Goal: Task Accomplishment & Management: Use online tool/utility

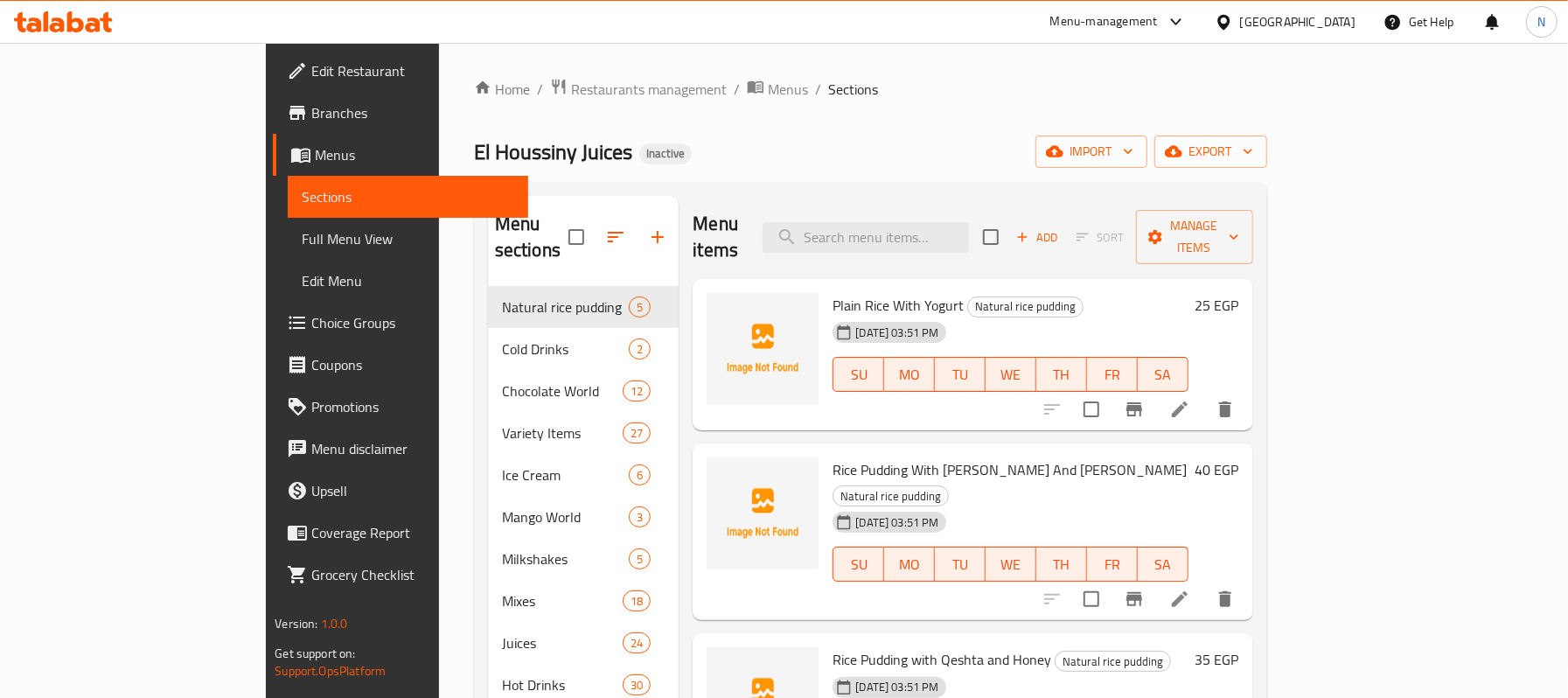
click at [1337, 26] on div "Egypt" at bounding box center [1298, 22] width 116 height 19
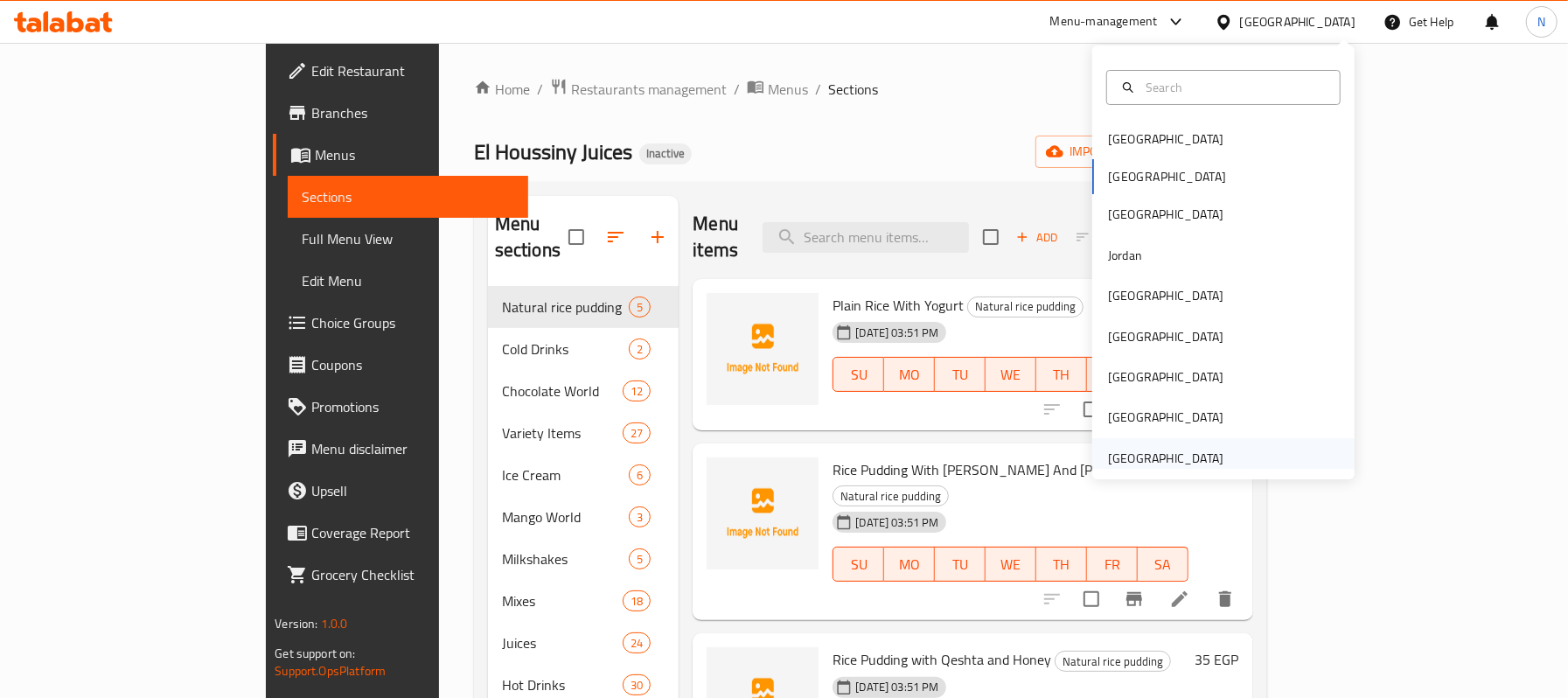
click at [1137, 449] on div "[GEOGRAPHIC_DATA]" at bounding box center [1165, 458] width 116 height 19
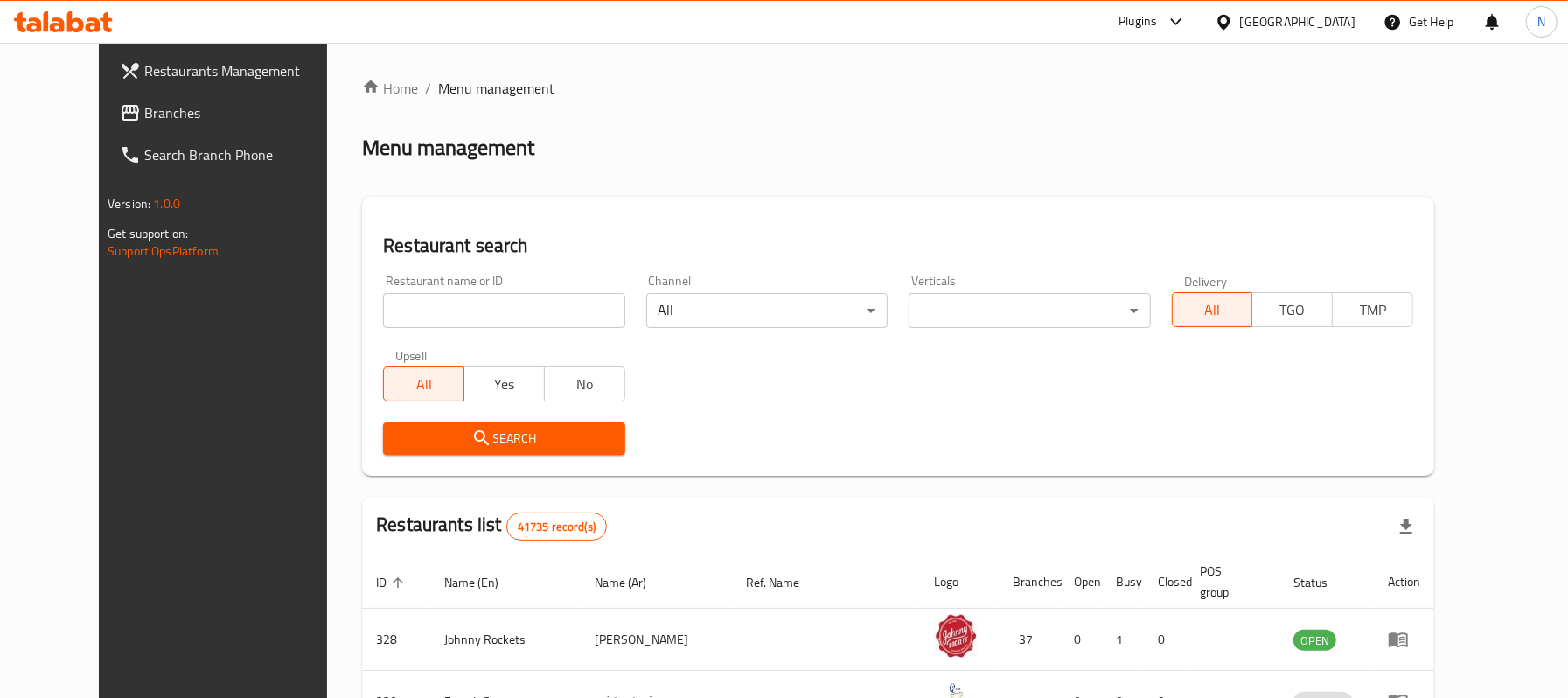
click at [161, 116] on span "Branches" at bounding box center [245, 112] width 202 height 21
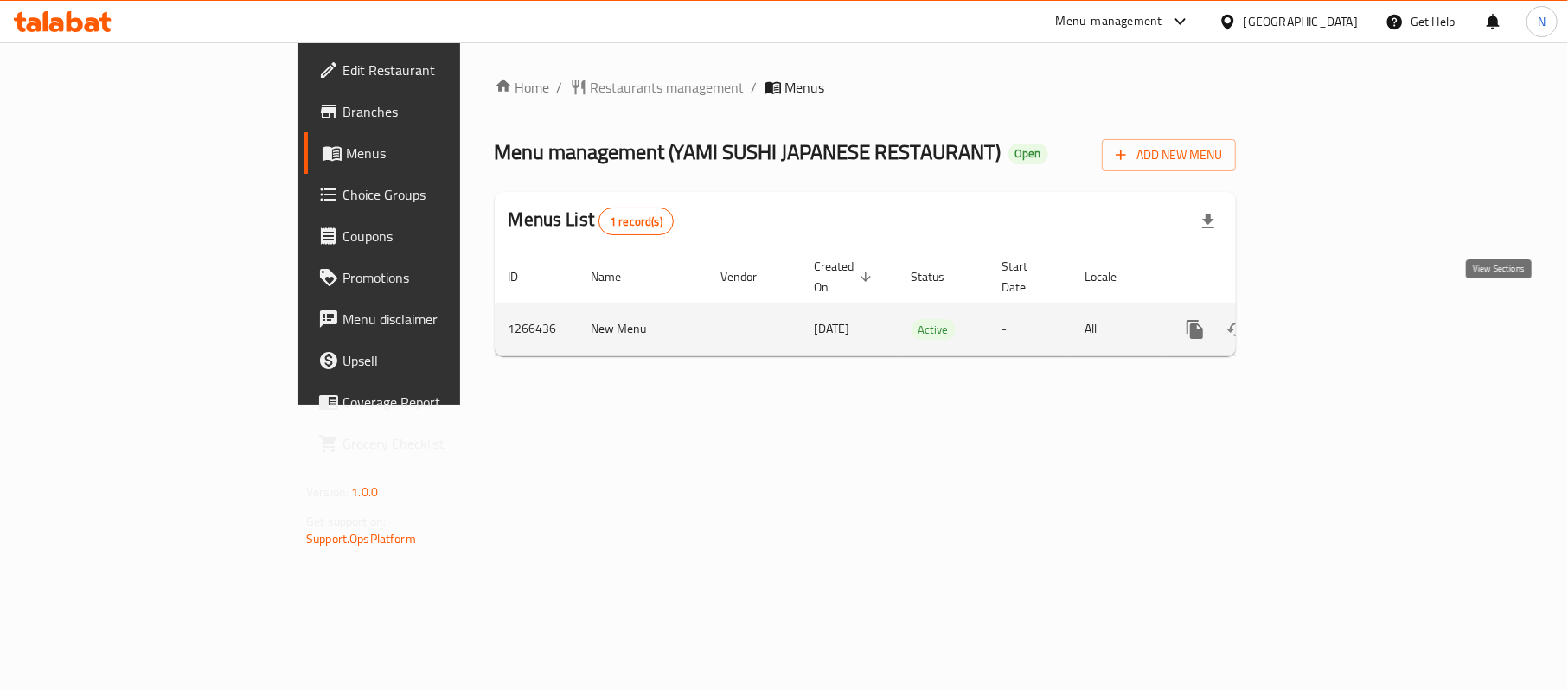
click at [1330, 319] on icon "enhanced table" at bounding box center [1319, 329] width 20 height 20
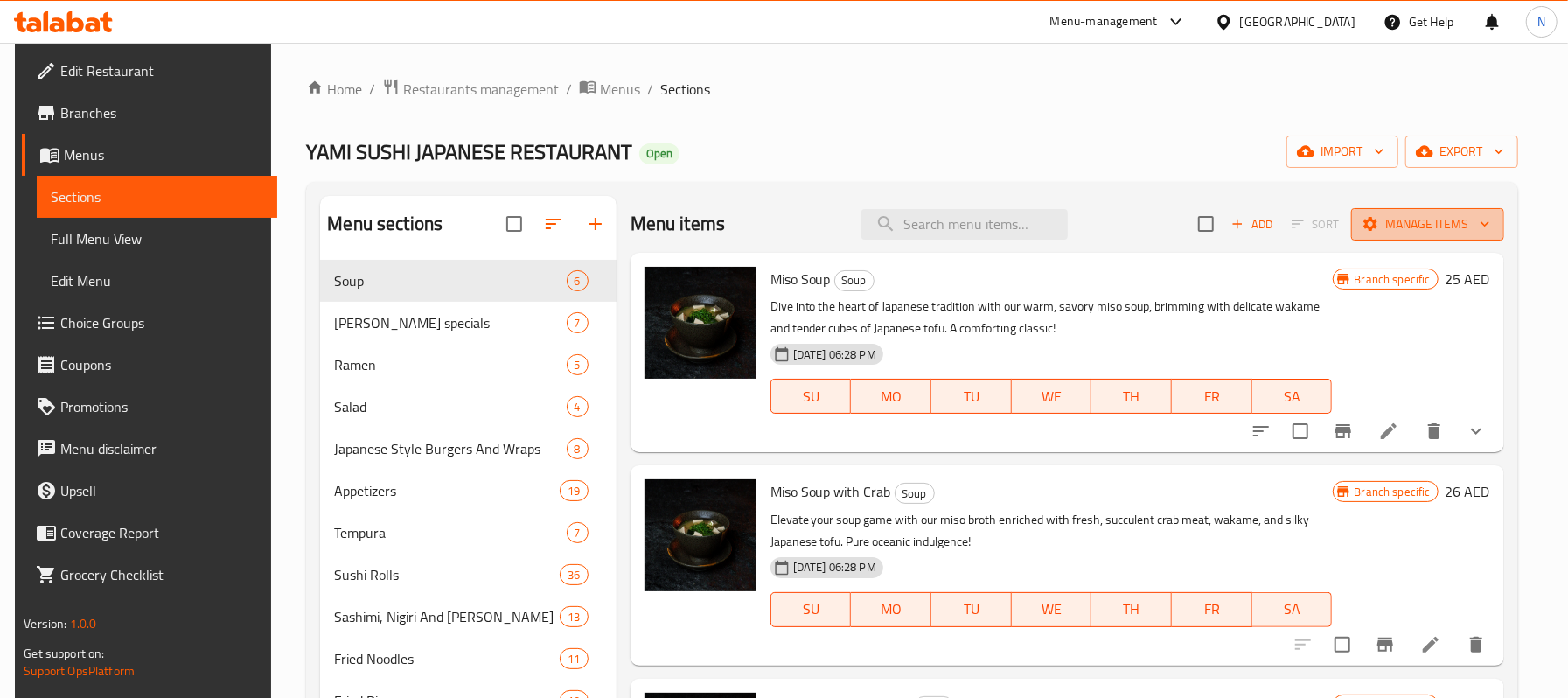
click at [1467, 218] on span "Manage items" at bounding box center [1427, 224] width 125 height 22
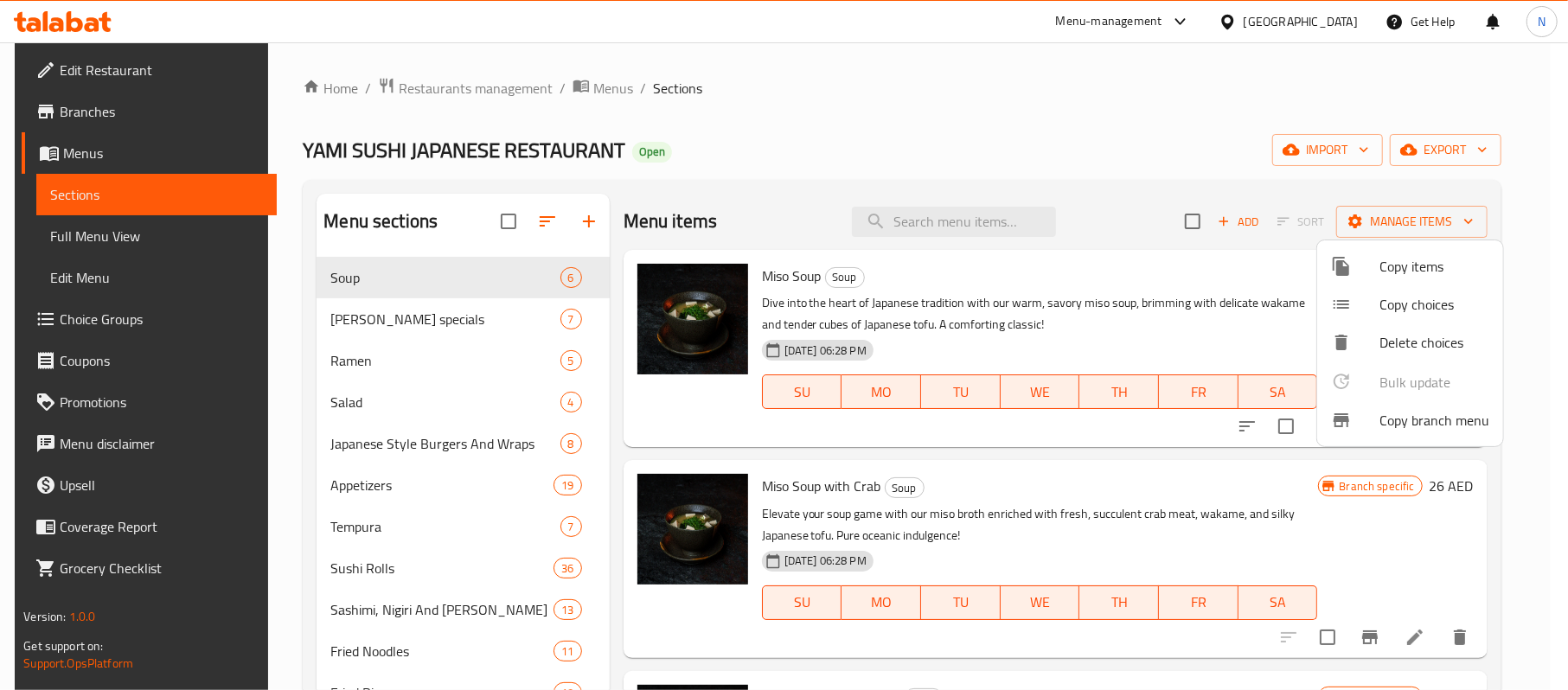
click at [1384, 410] on span "Copy branch menu" at bounding box center [1434, 419] width 110 height 20
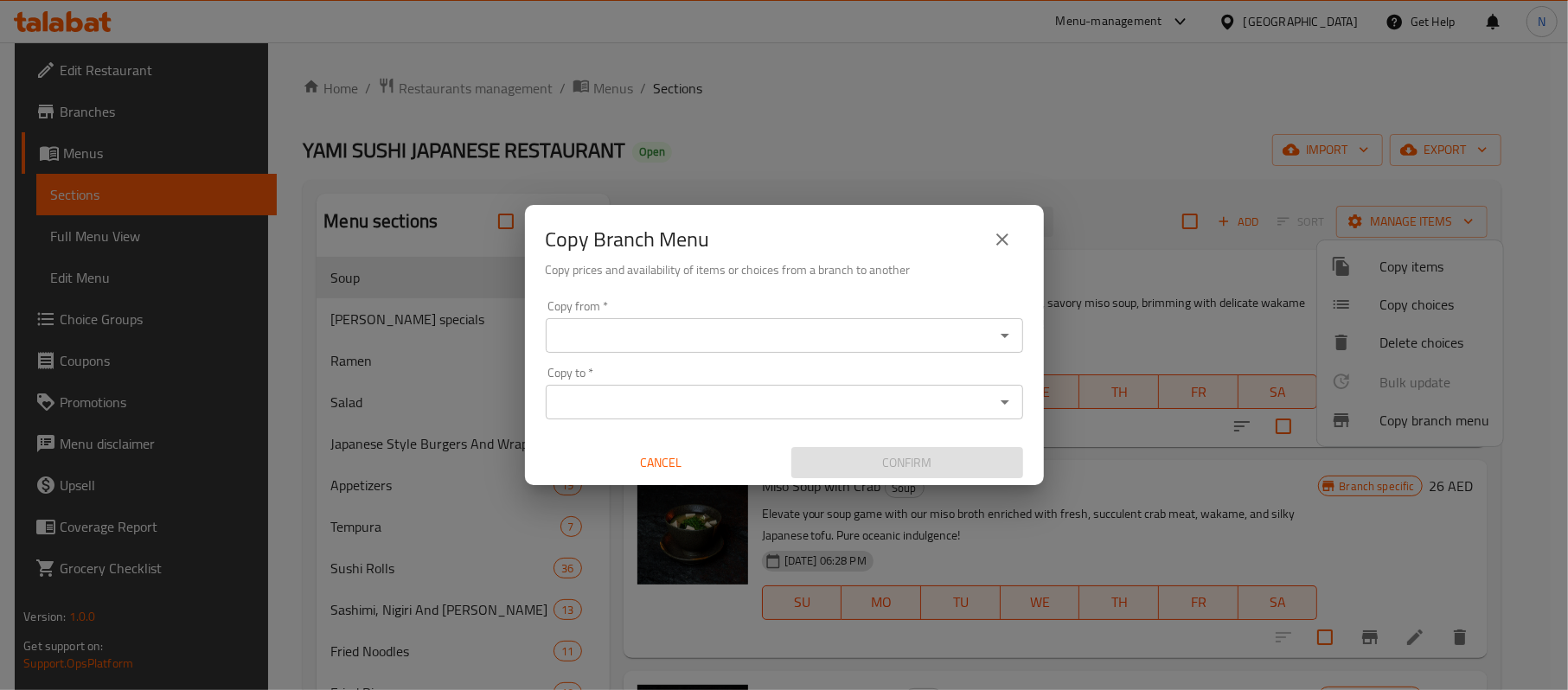
click at [742, 325] on input "Copy from   *" at bounding box center [770, 335] width 438 height 24
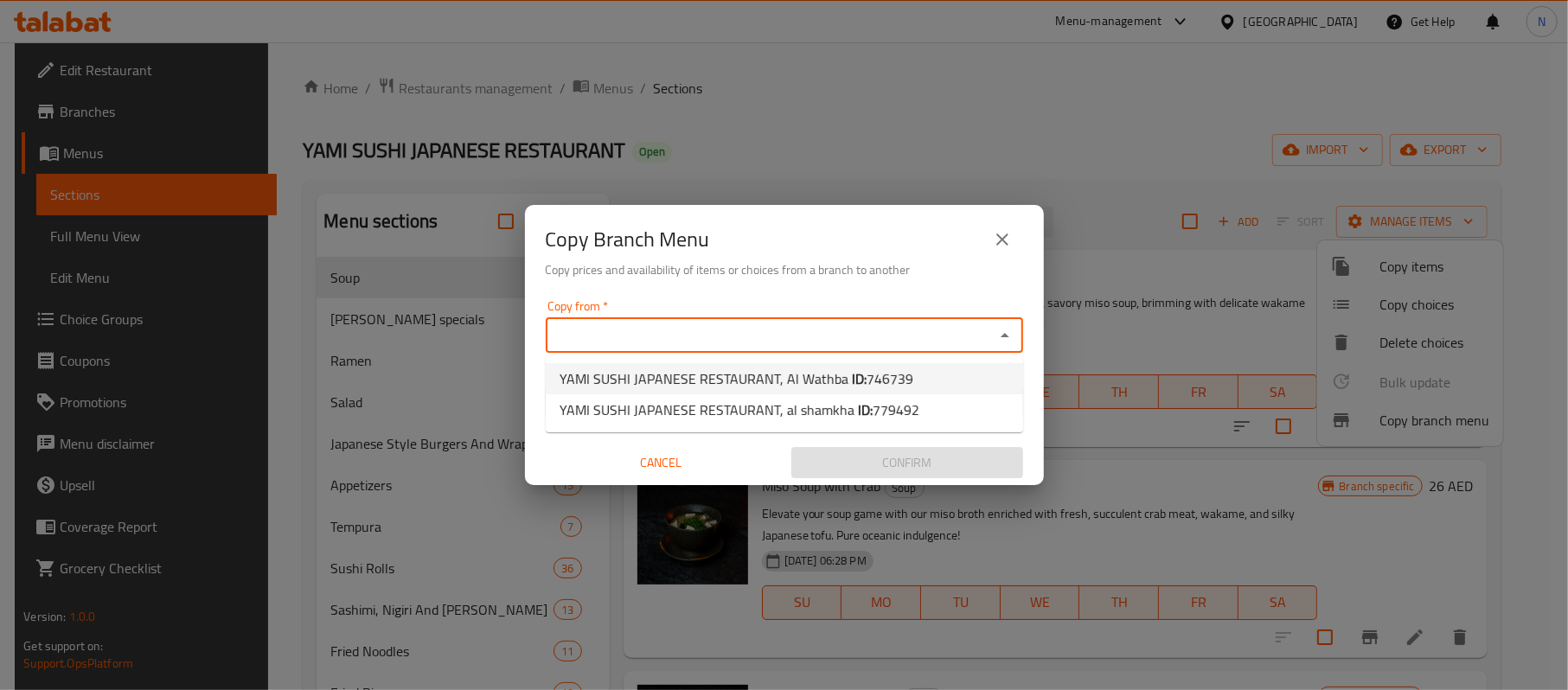
click at [669, 379] on span "YAMI SUSHI JAPANESE RESTAURANT, [GEOGRAPHIC_DATA] ID: 746739" at bounding box center [736, 378] width 354 height 20
type input "YAMI SUSHI JAPANESE RESTAURANT, Al Wathba"
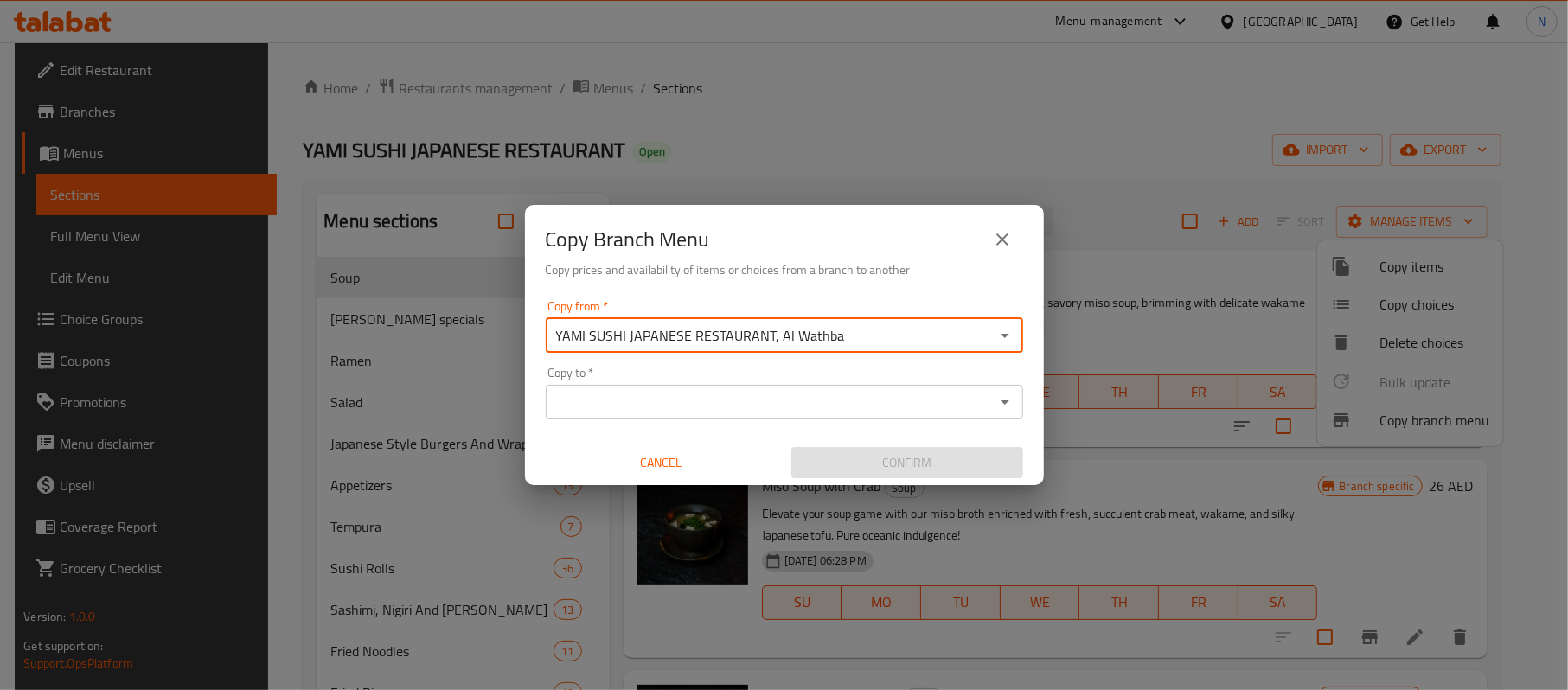
click at [682, 395] on input "Copy to   *" at bounding box center [770, 402] width 438 height 24
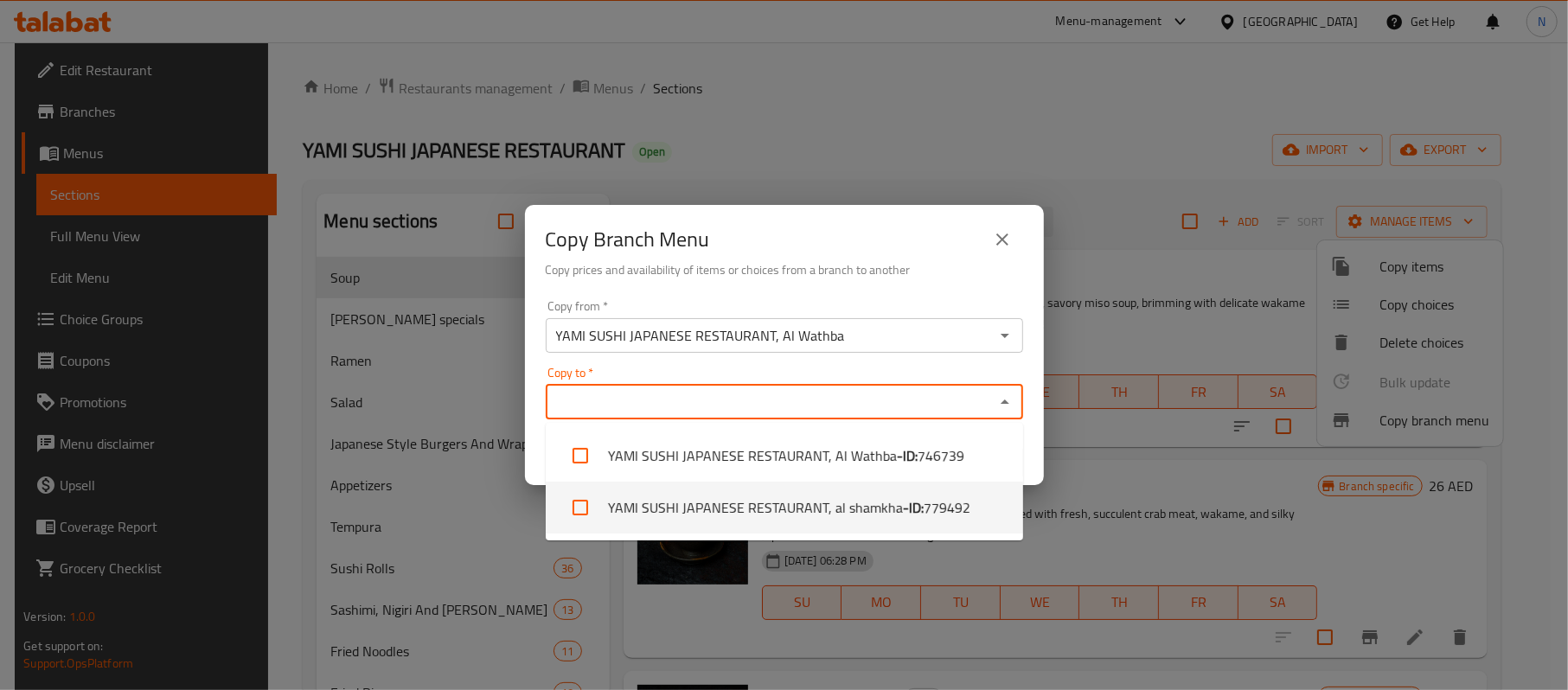
click at [710, 497] on li "YAMI SUSHI JAPANESE RESTAURANT, al shamkha - ID: 779492" at bounding box center [784, 507] width 477 height 52
checkbox input "true"
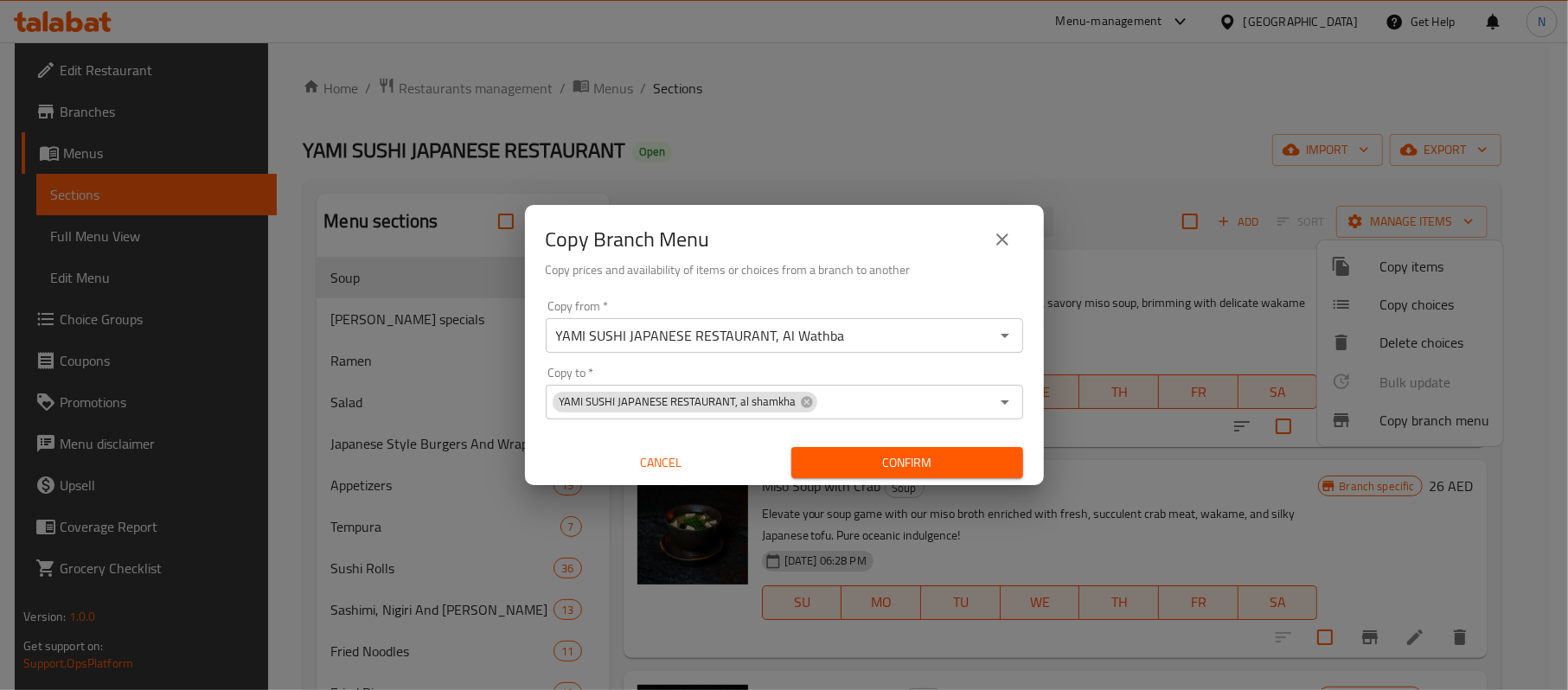
click at [845, 257] on div "Copy Branch Menu" at bounding box center [784, 239] width 477 height 42
click at [849, 467] on span "Confirm" at bounding box center [907, 463] width 204 height 21
